Goal: Complete application form

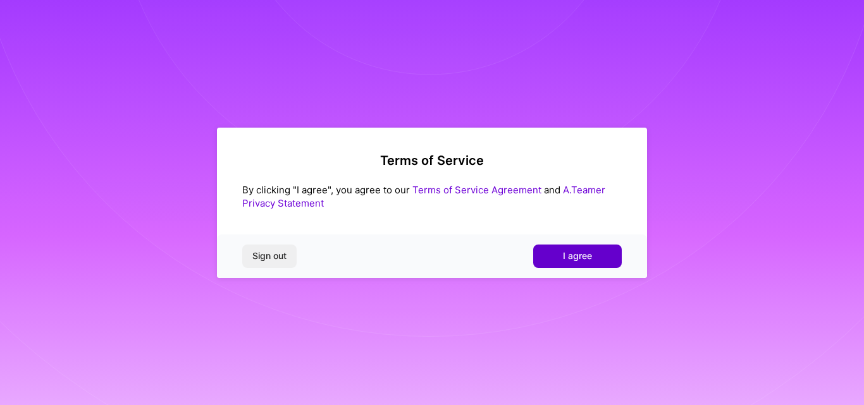
click at [580, 255] on span "I agree" at bounding box center [577, 256] width 29 height 13
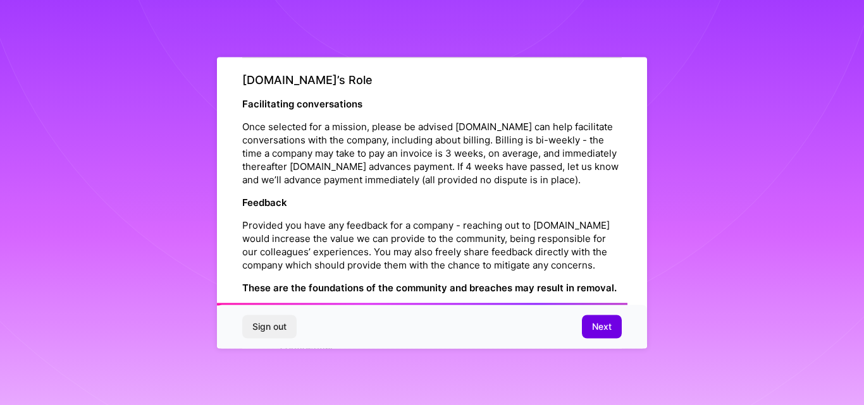
scroll to position [1502, 0]
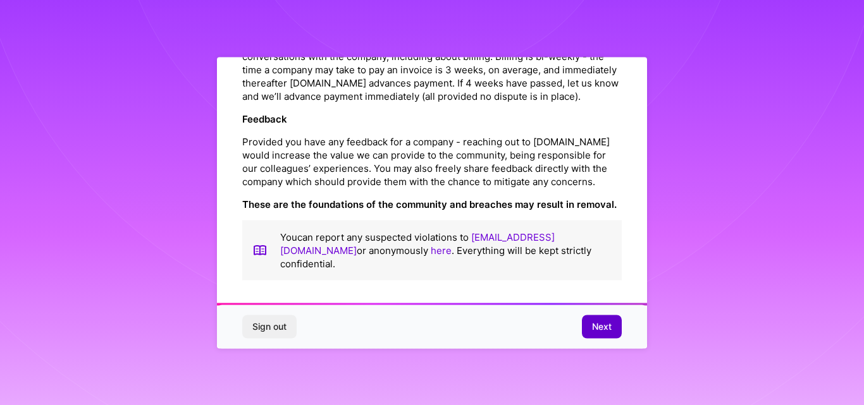
click at [609, 334] on button "Next" at bounding box center [602, 327] width 40 height 23
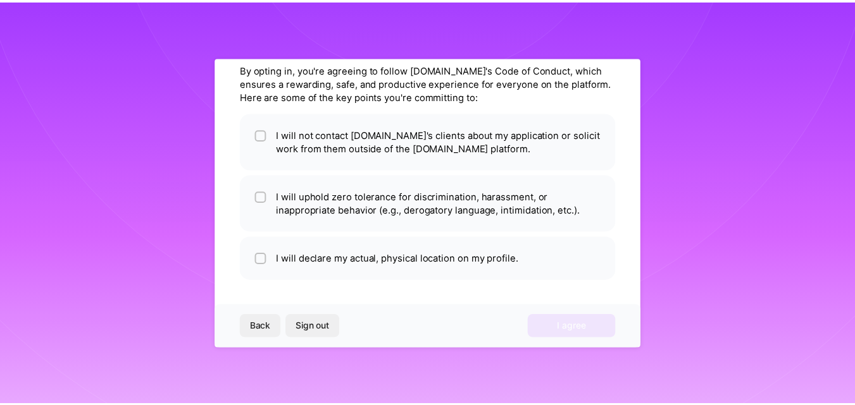
scroll to position [50, 0]
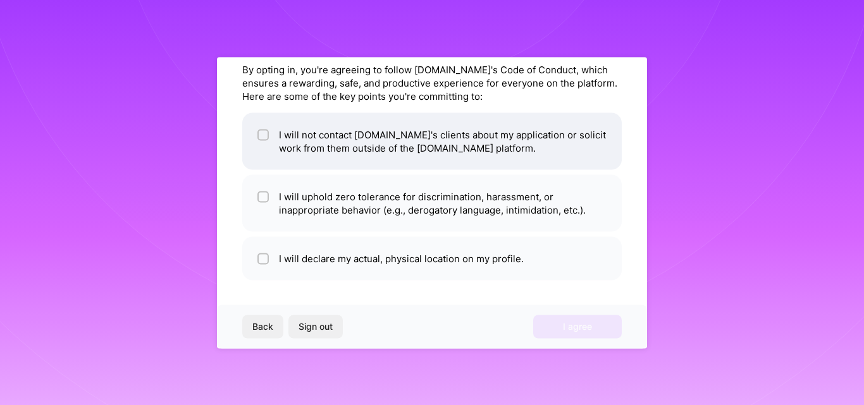
click at [276, 137] on li "I will not contact [DOMAIN_NAME]'s clients about my application or solicit work…" at bounding box center [432, 141] width 380 height 57
checkbox input "true"
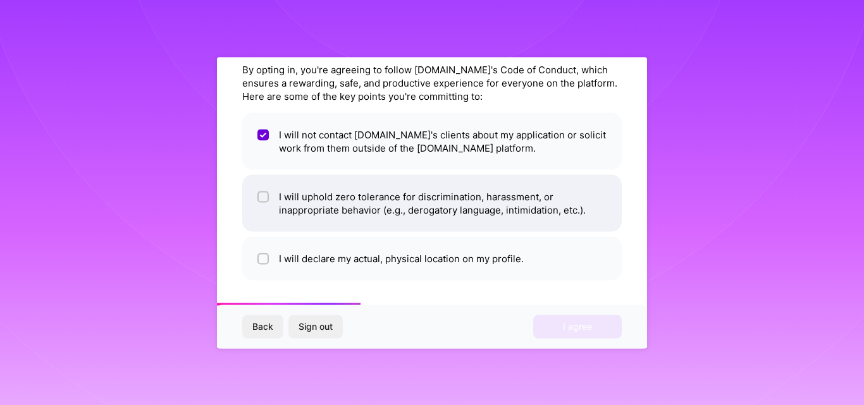
click at [272, 201] on li "I will uphold zero tolerance for discrimination, harassment, or inappropriate b…" at bounding box center [432, 203] width 380 height 57
checkbox input "true"
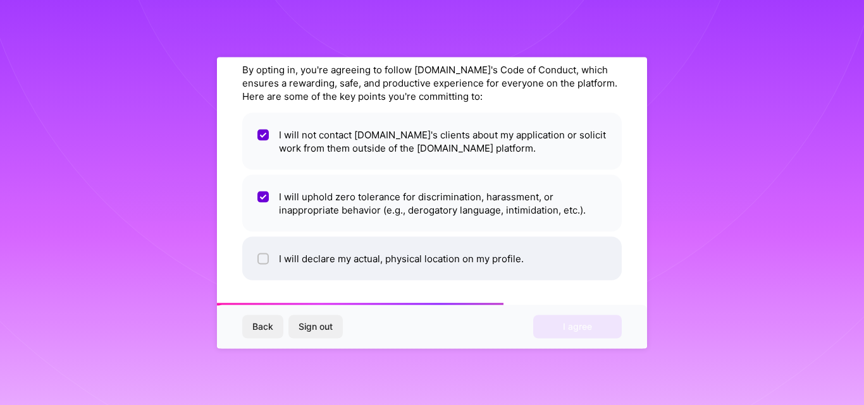
click at [261, 262] on input "checkbox" at bounding box center [264, 259] width 9 height 9
checkbox input "true"
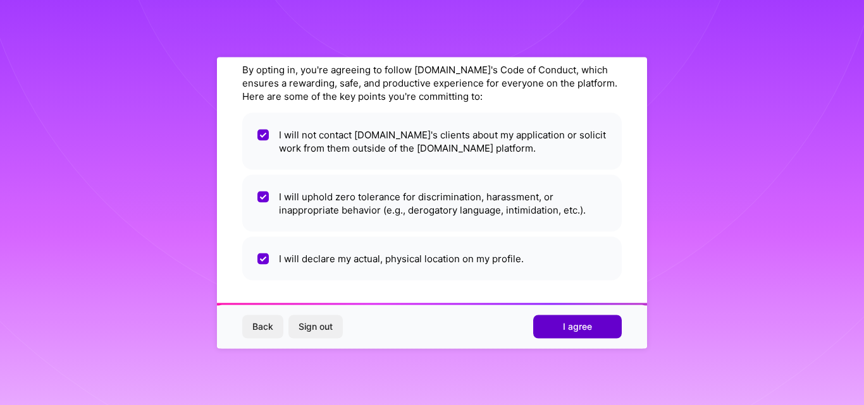
click at [585, 322] on span "I agree" at bounding box center [577, 327] width 29 height 13
